Goal: Task Accomplishment & Management: Manage account settings

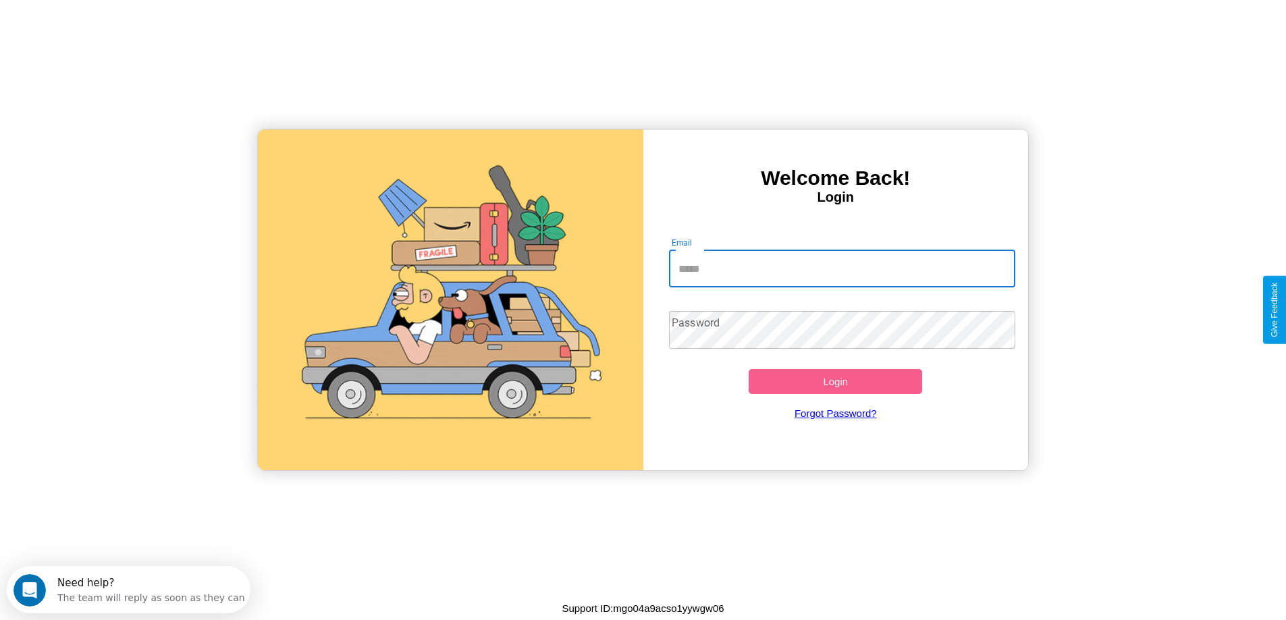
click at [842, 269] on input "Email" at bounding box center [842, 269] width 346 height 38
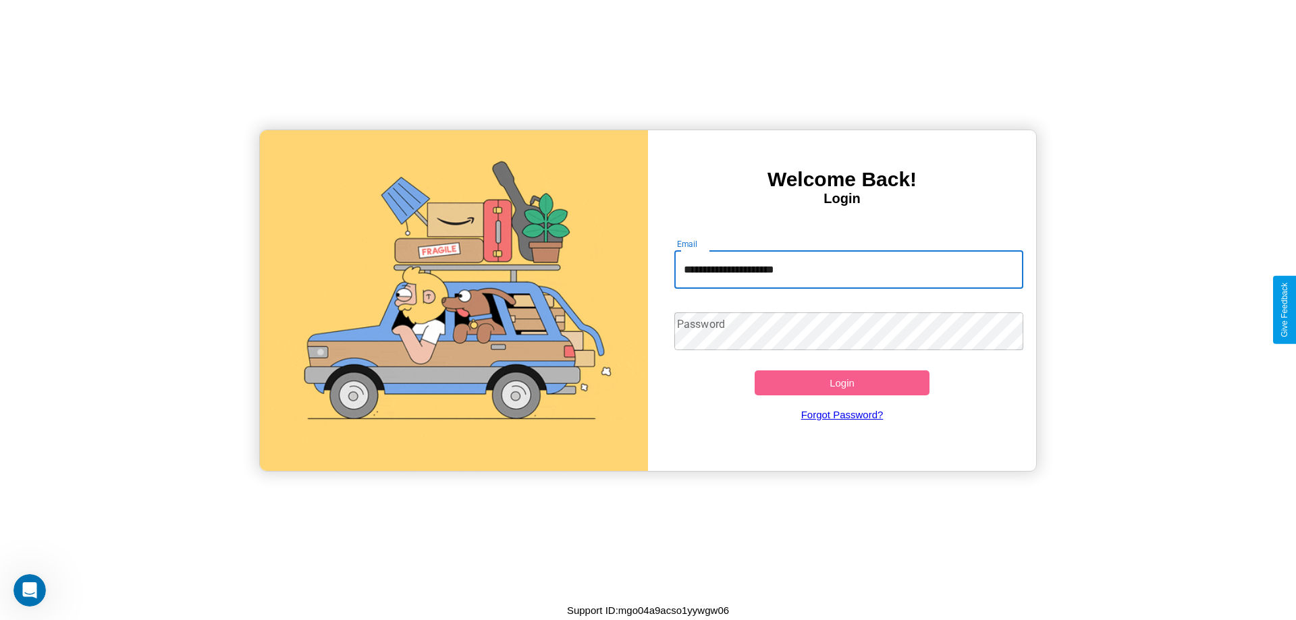
type input "**********"
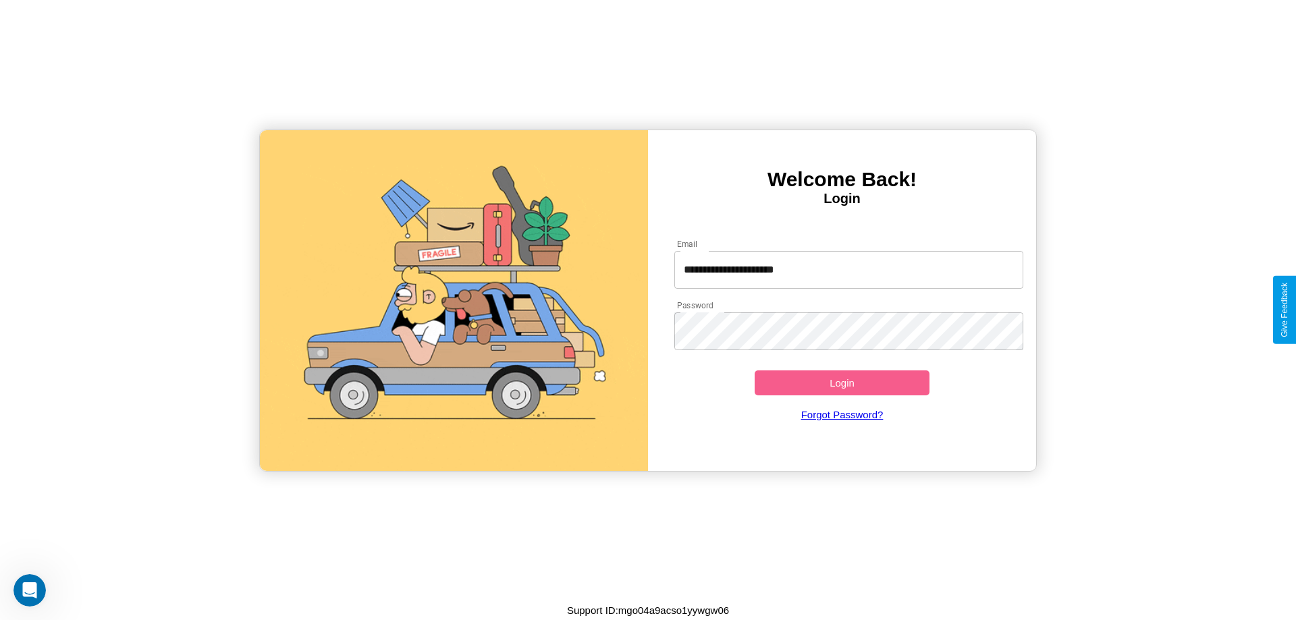
click at [842, 383] on button "Login" at bounding box center [842, 383] width 175 height 25
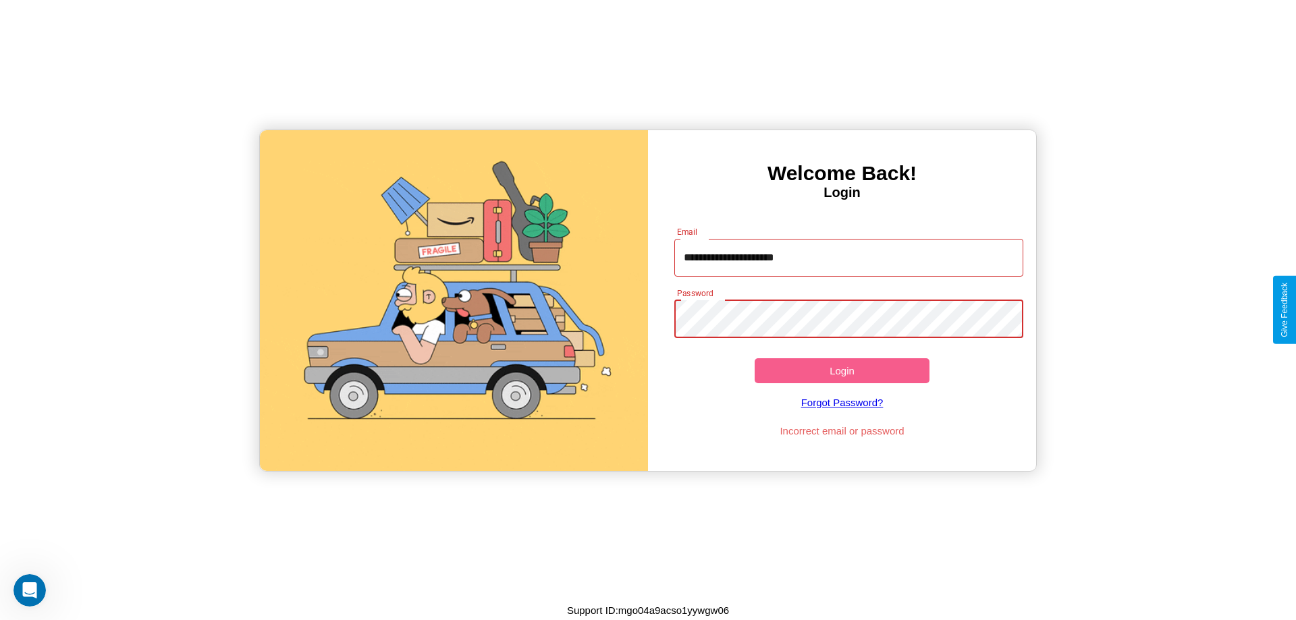
click at [842, 371] on button "Login" at bounding box center [842, 371] width 175 height 25
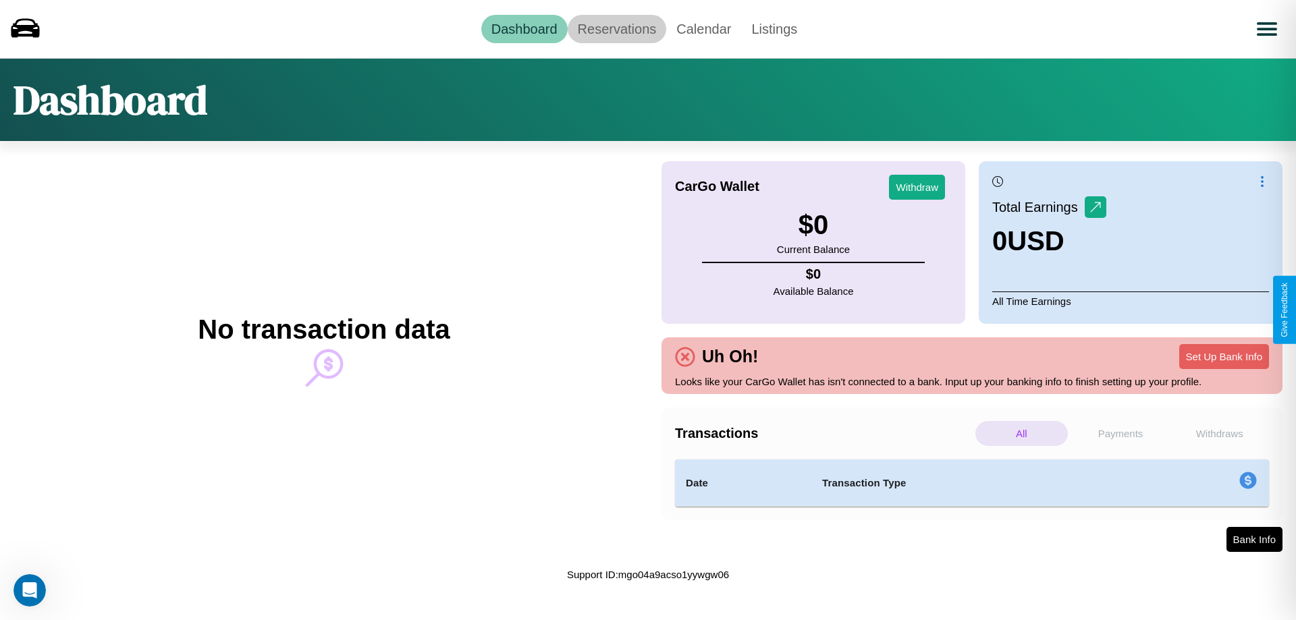
click at [616, 28] on link "Reservations" at bounding box center [617, 29] width 99 height 28
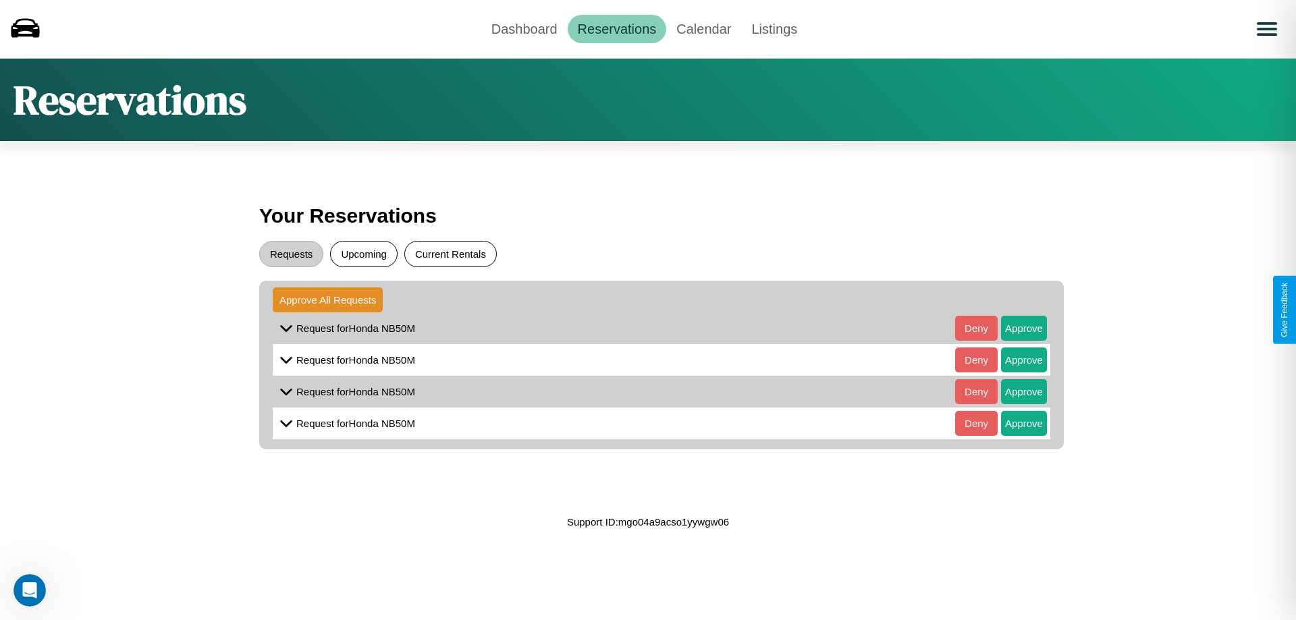
click at [450, 254] on button "Current Rentals" at bounding box center [450, 254] width 92 height 26
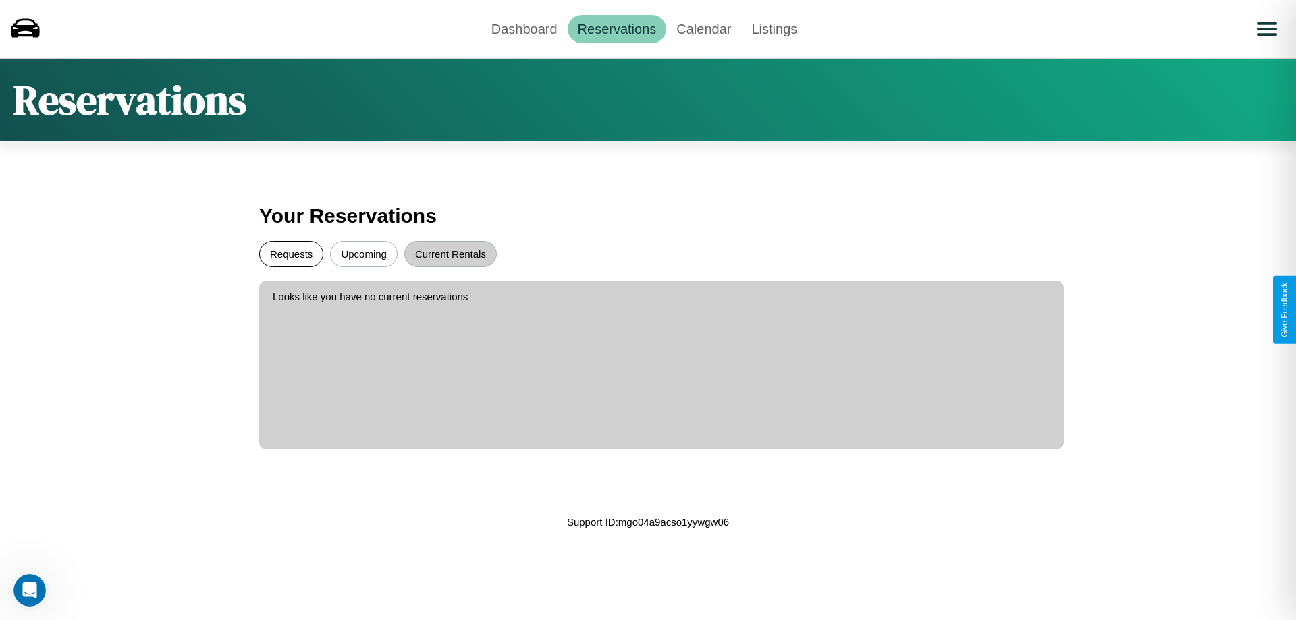
click at [291, 254] on button "Requests" at bounding box center [291, 254] width 64 height 26
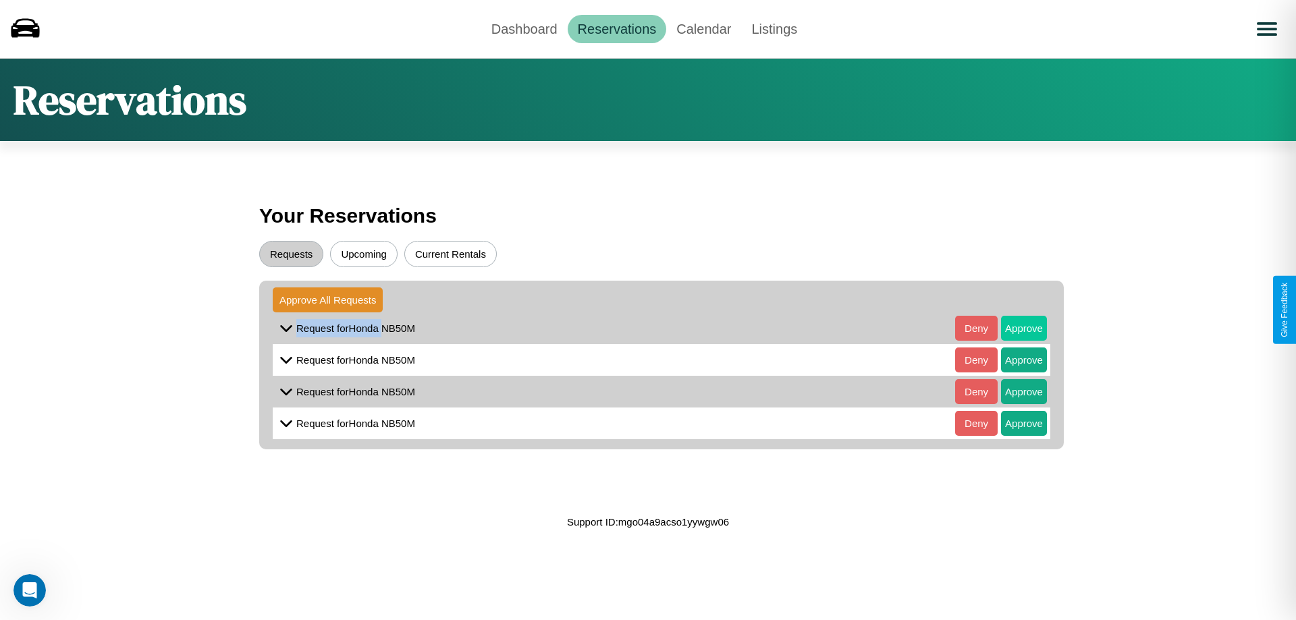
click at [1014, 328] on button "Approve" at bounding box center [1024, 328] width 46 height 25
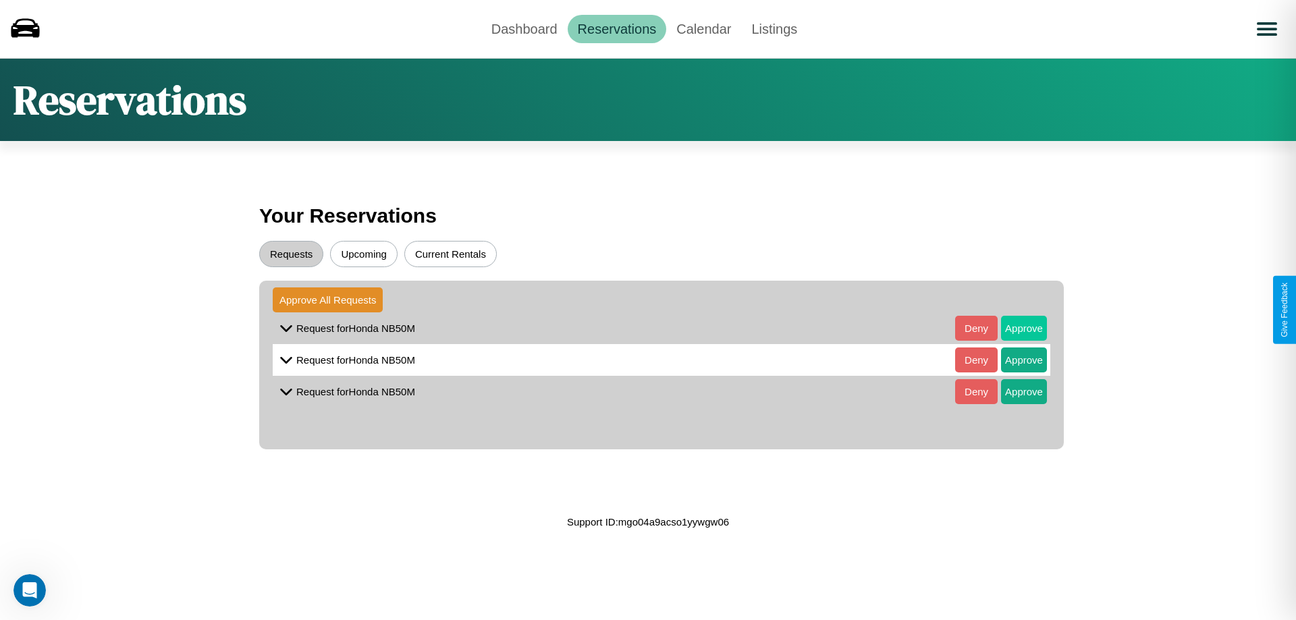
click at [1014, 328] on button "Approve" at bounding box center [1024, 328] width 46 height 25
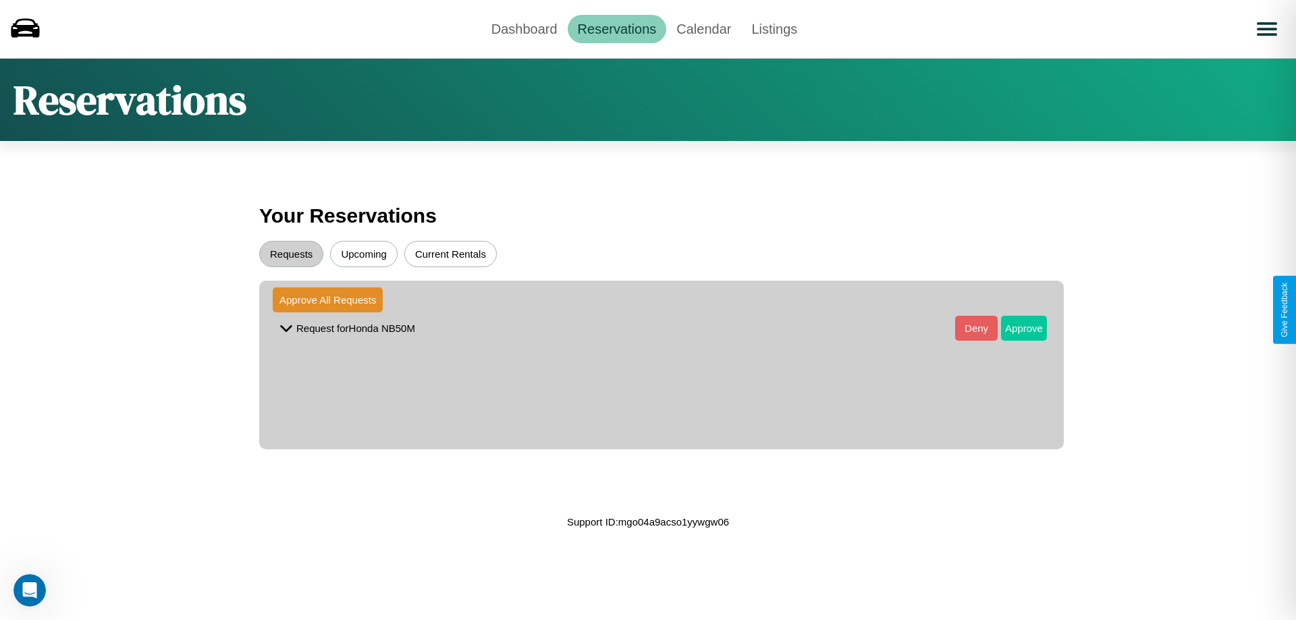
click at [1014, 328] on button "Approve" at bounding box center [1024, 328] width 46 height 25
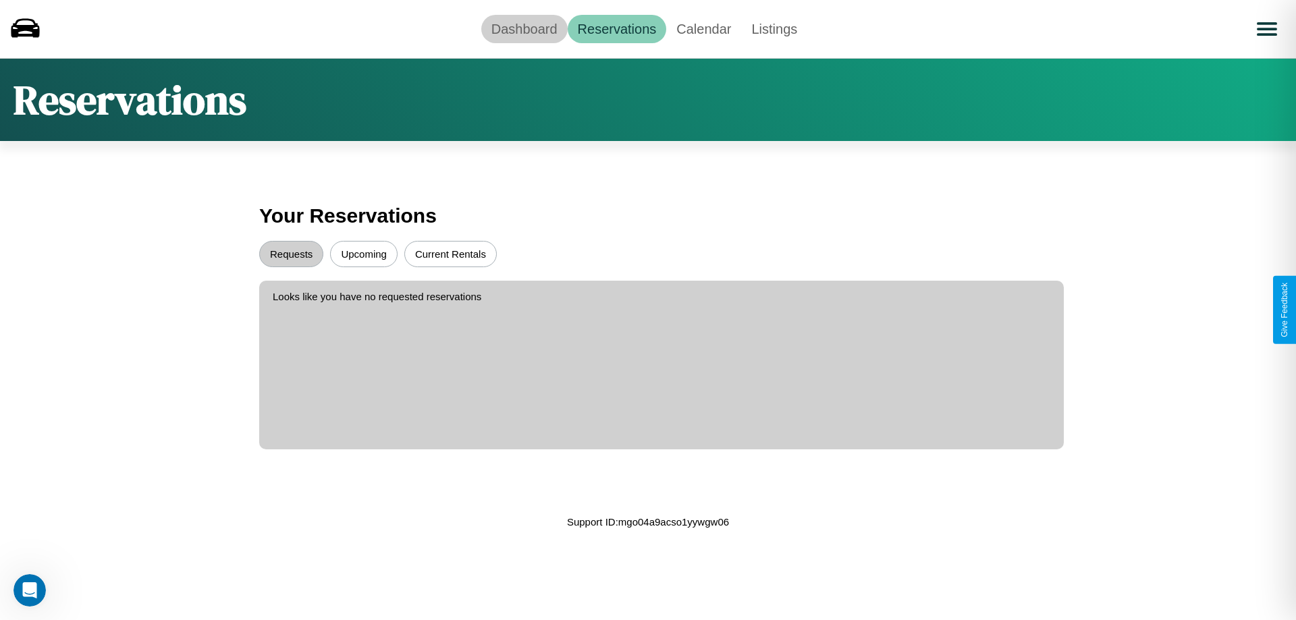
click at [524, 28] on link "Dashboard" at bounding box center [524, 29] width 86 height 28
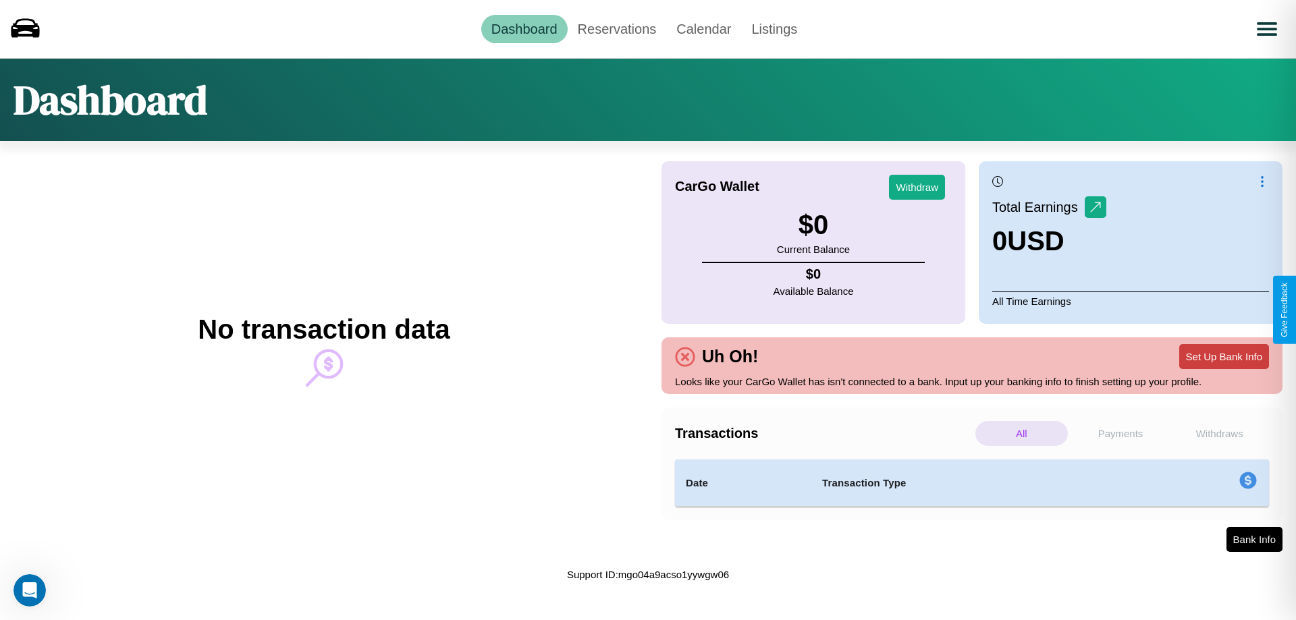
click at [1224, 356] on button "Set Up Bank Info" at bounding box center [1225, 356] width 90 height 25
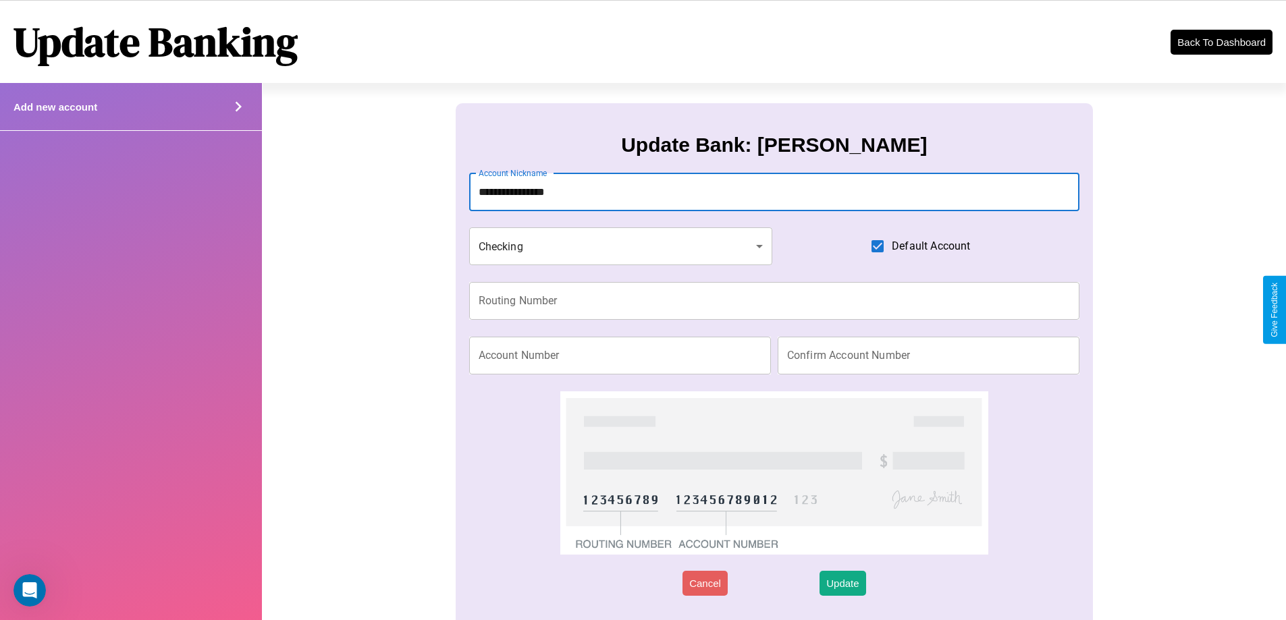
type input "**********"
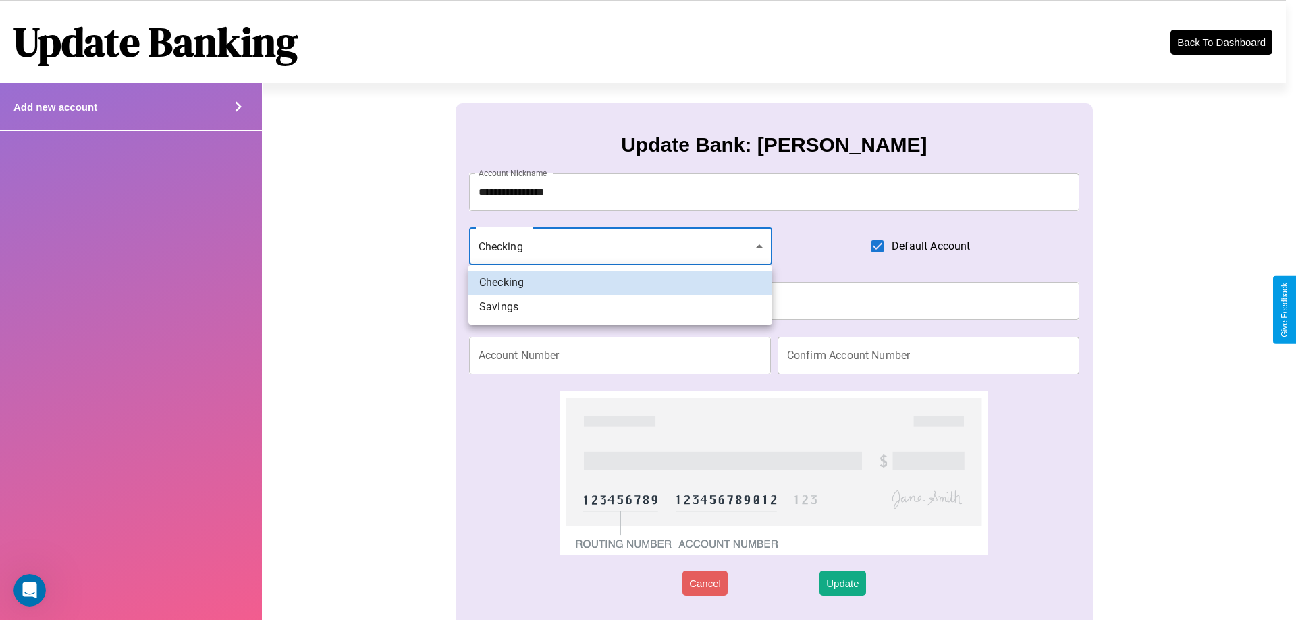
click at [620, 246] on div at bounding box center [648, 310] width 1296 height 620
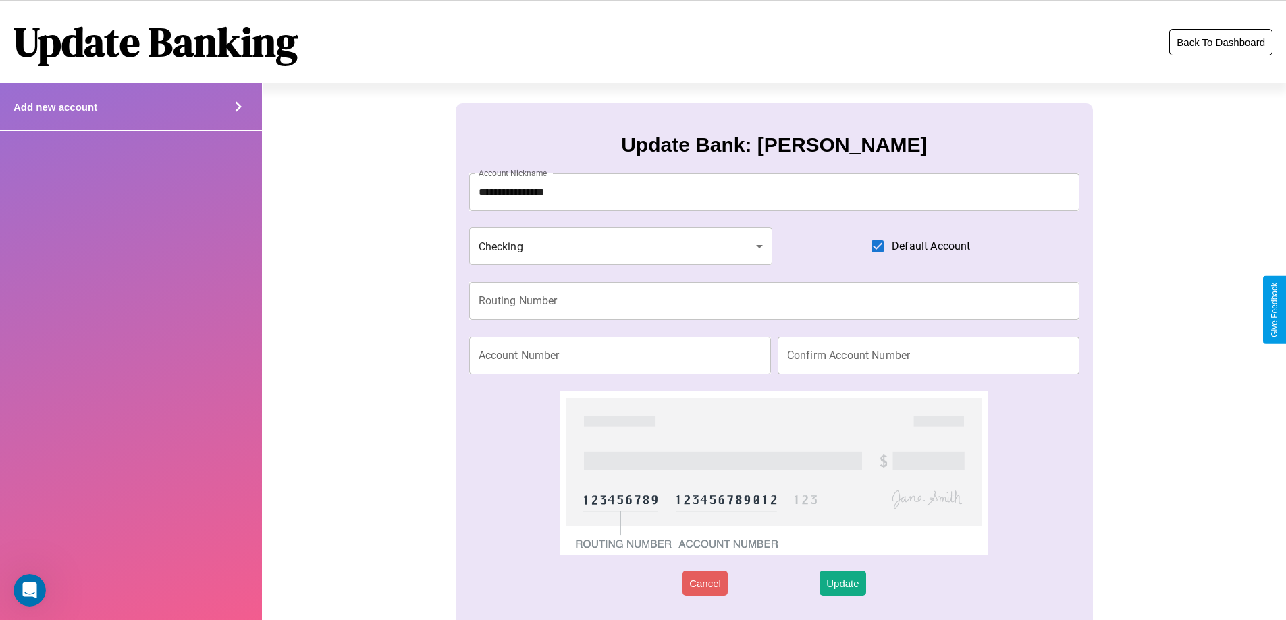
click at [1221, 42] on button "Back To Dashboard" at bounding box center [1220, 42] width 103 height 26
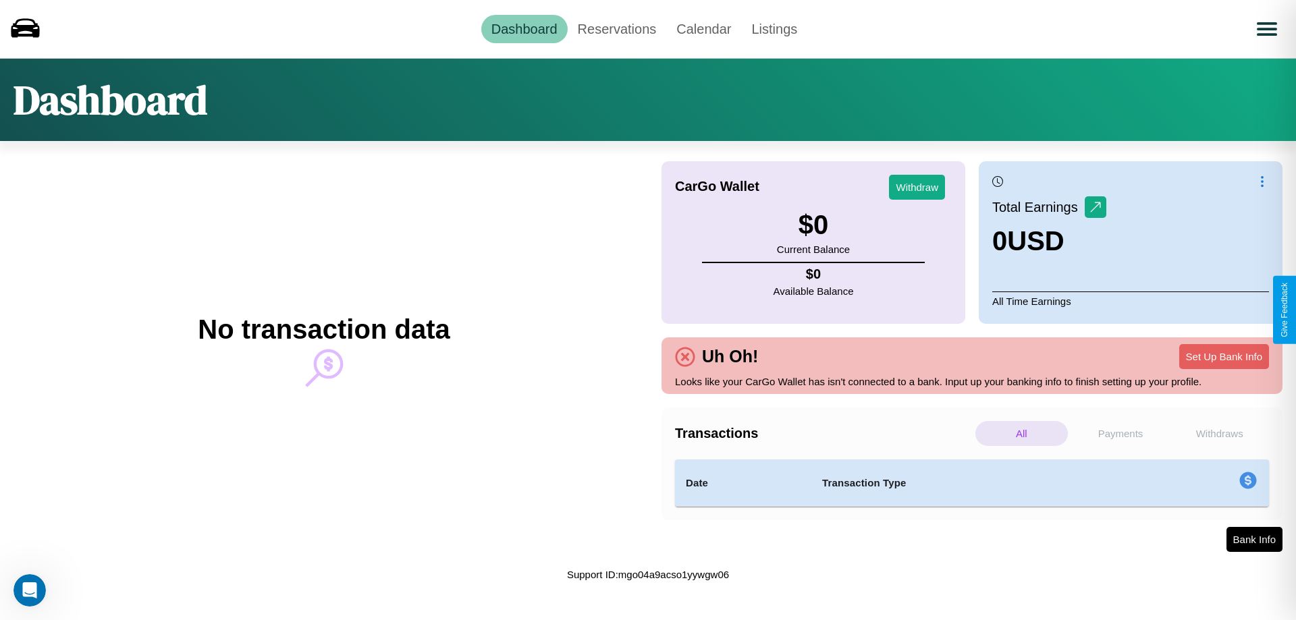
click at [1121, 433] on p "Payments" at bounding box center [1121, 433] width 92 height 25
